Goal: Task Accomplishment & Management: Manage account settings

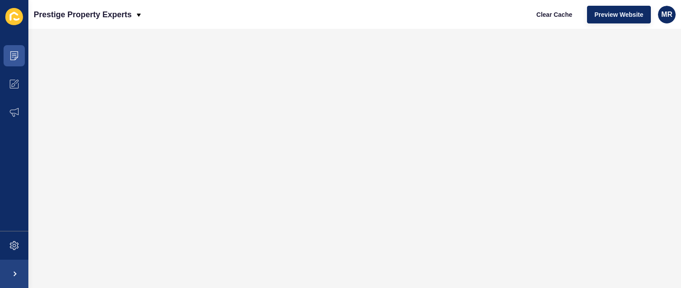
click at [662, 18] on span "MR" at bounding box center [666, 14] width 11 height 9
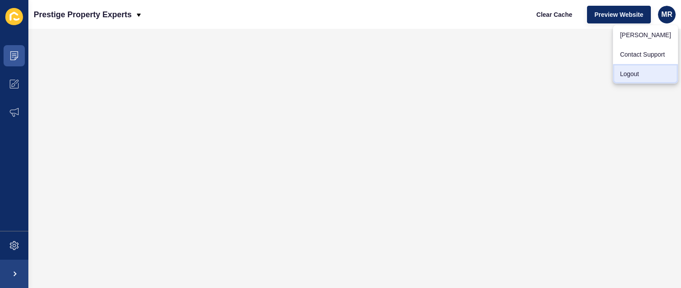
click at [625, 77] on link "Logout" at bounding box center [644, 73] width 65 height 19
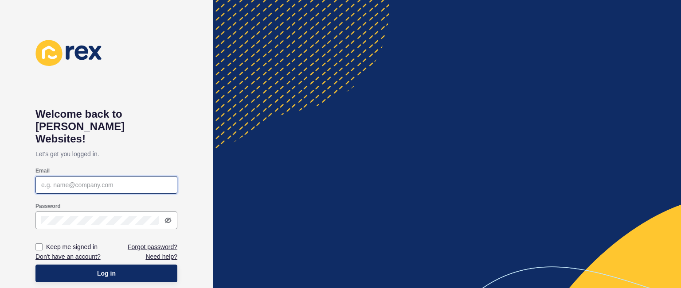
type input "[PERSON_NAME][EMAIL_ADDRESS][DOMAIN_NAME]"
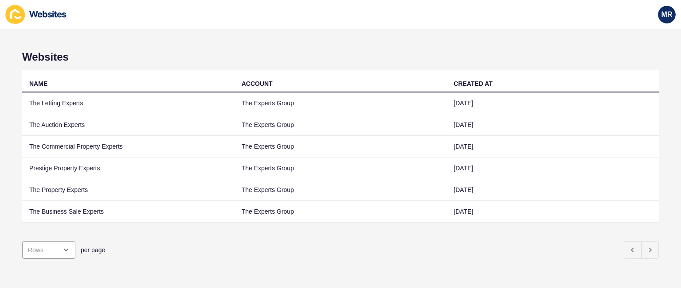
click at [665, 10] on span "MR" at bounding box center [666, 14] width 11 height 9
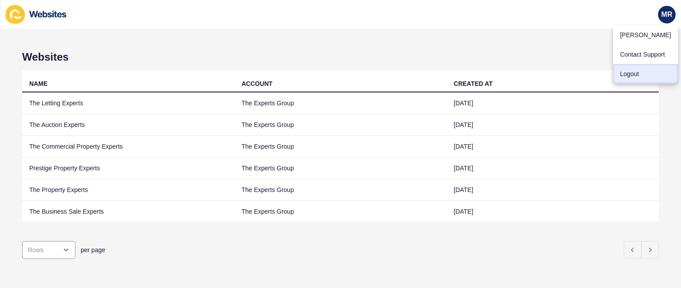
click at [634, 71] on link "Logout" at bounding box center [644, 73] width 65 height 19
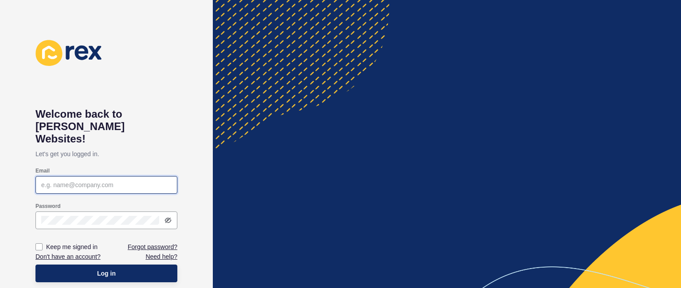
type input "[PERSON_NAME][EMAIL_ADDRESS][DOMAIN_NAME]"
